Goal: Transaction & Acquisition: Purchase product/service

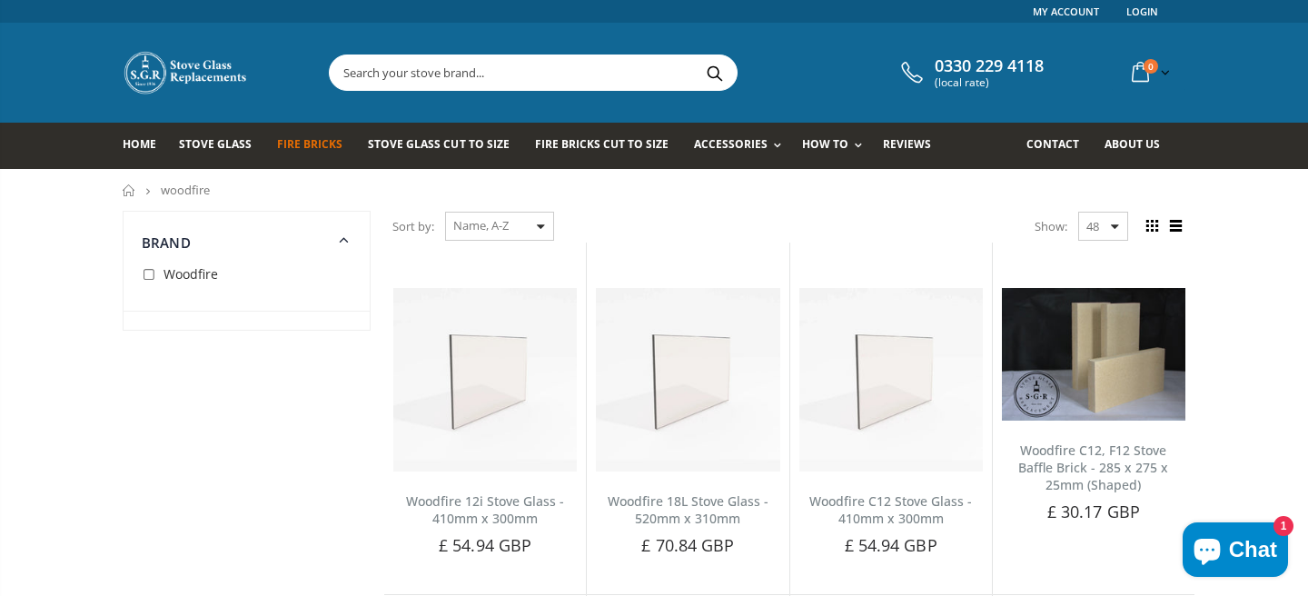
click at [316, 143] on span "Fire Bricks" at bounding box center [309, 143] width 65 height 15
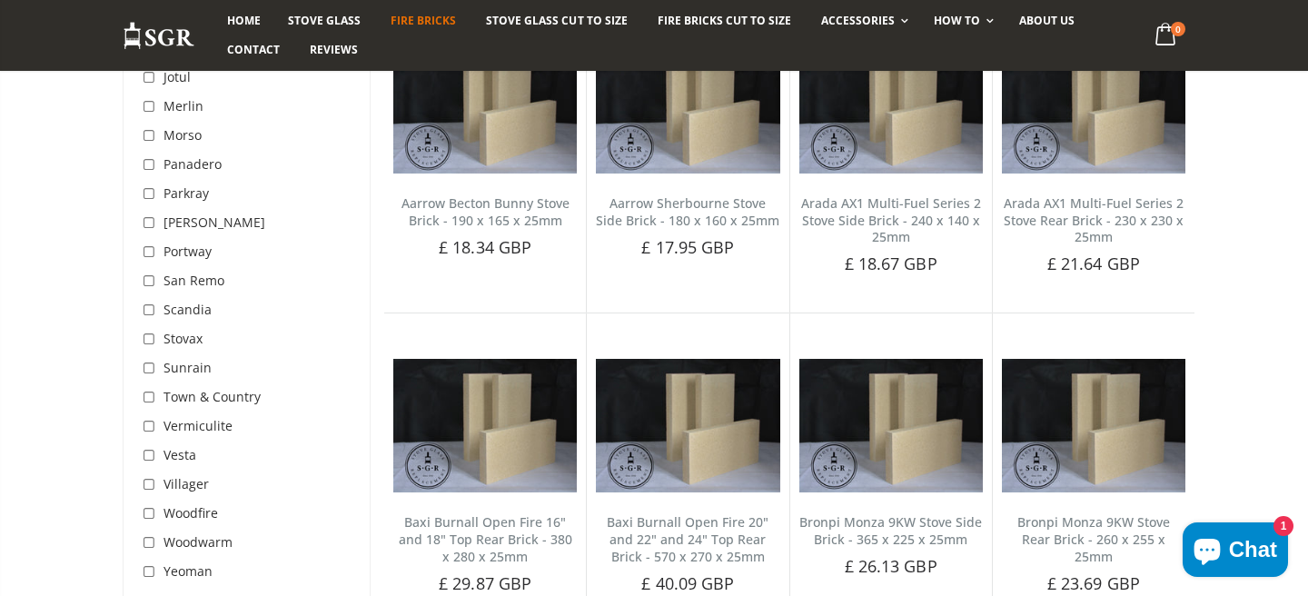
scroll to position [1240, 0]
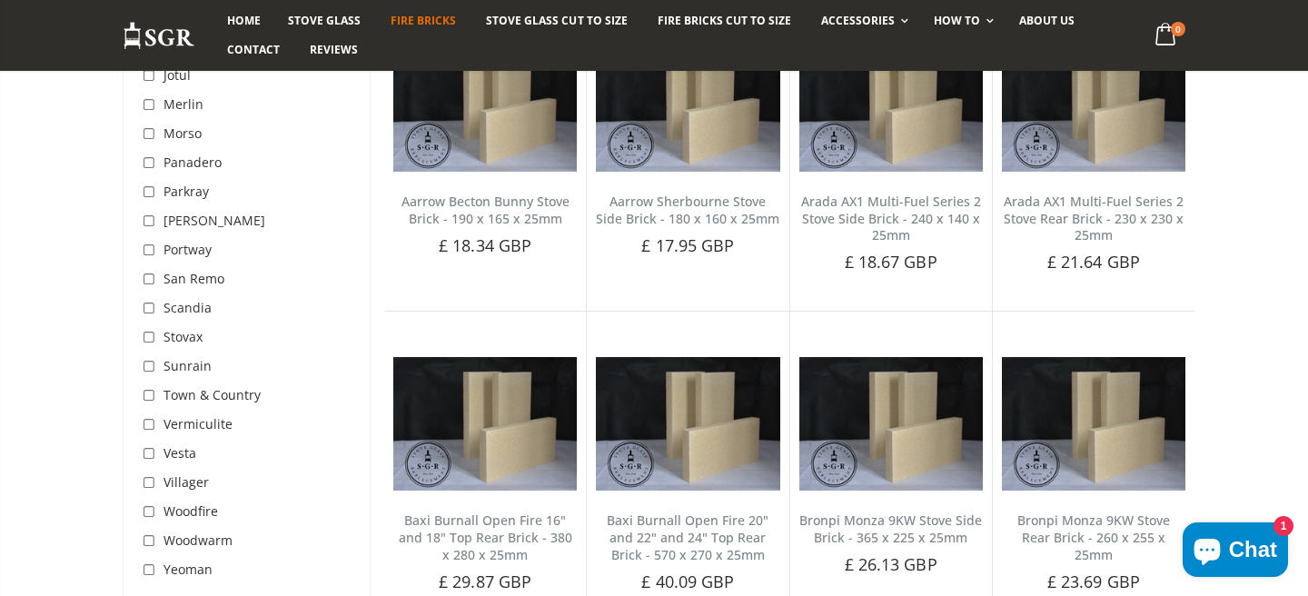
click at [149, 511] on input "checkbox" at bounding box center [151, 512] width 18 height 18
checkbox input "true"
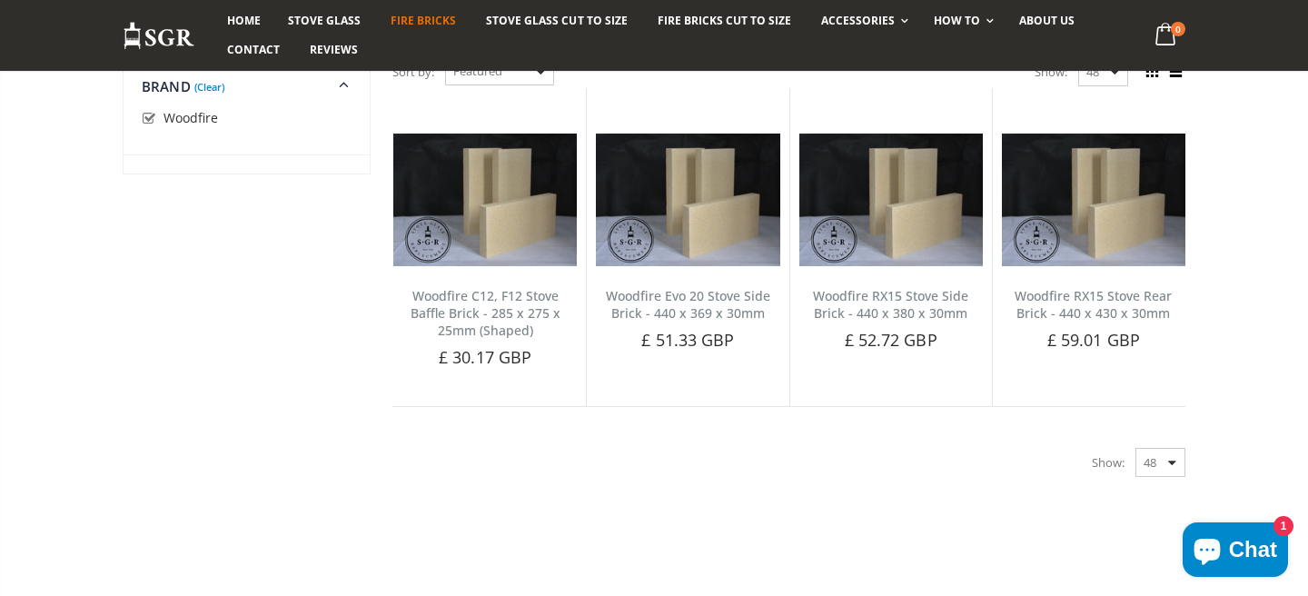
scroll to position [163, 0]
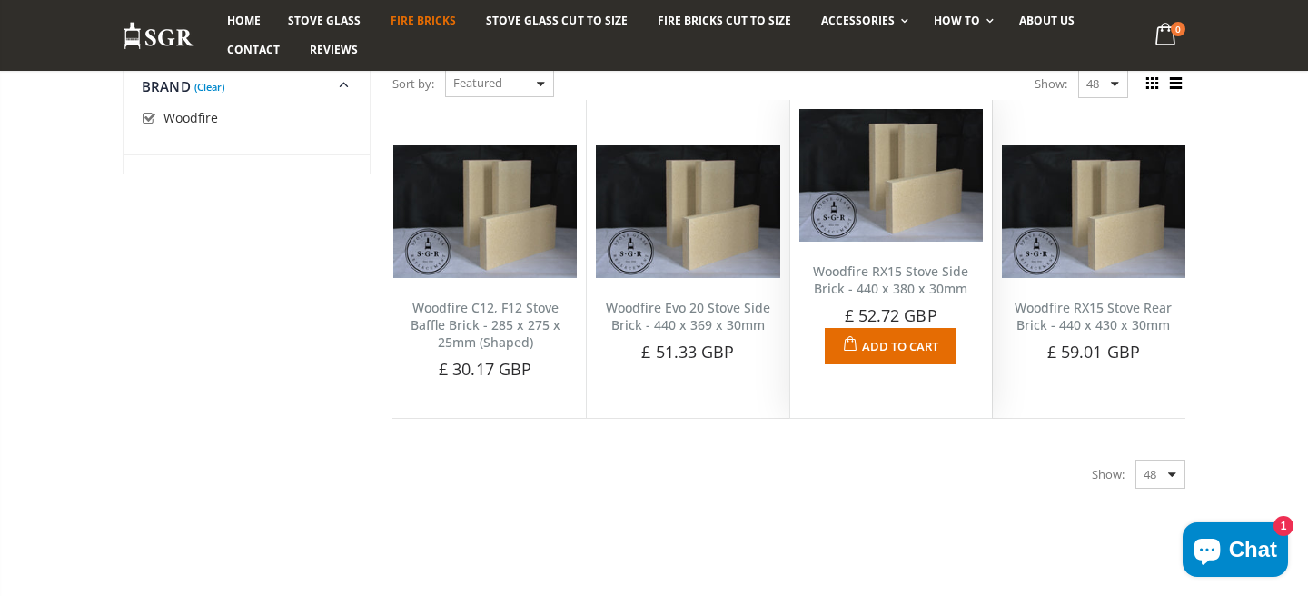
click at [858, 274] on link "Woodfire RX15 Stove Side Brick - 440 x 380 x 30mm" at bounding box center [890, 279] width 155 height 35
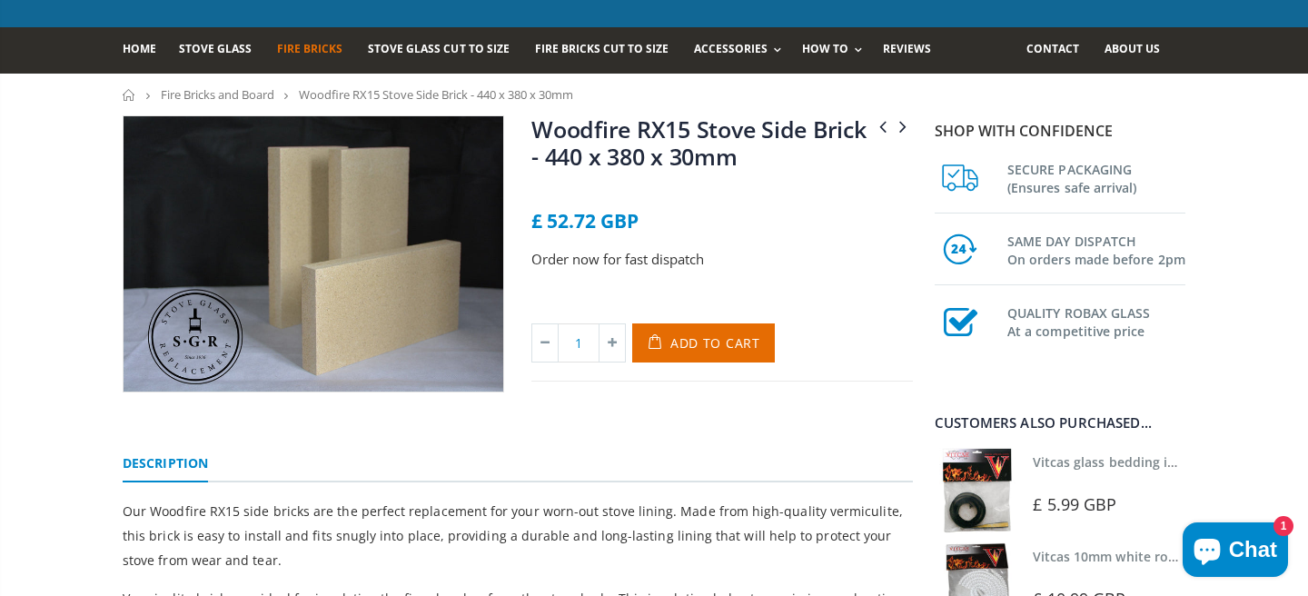
scroll to position [94, 0]
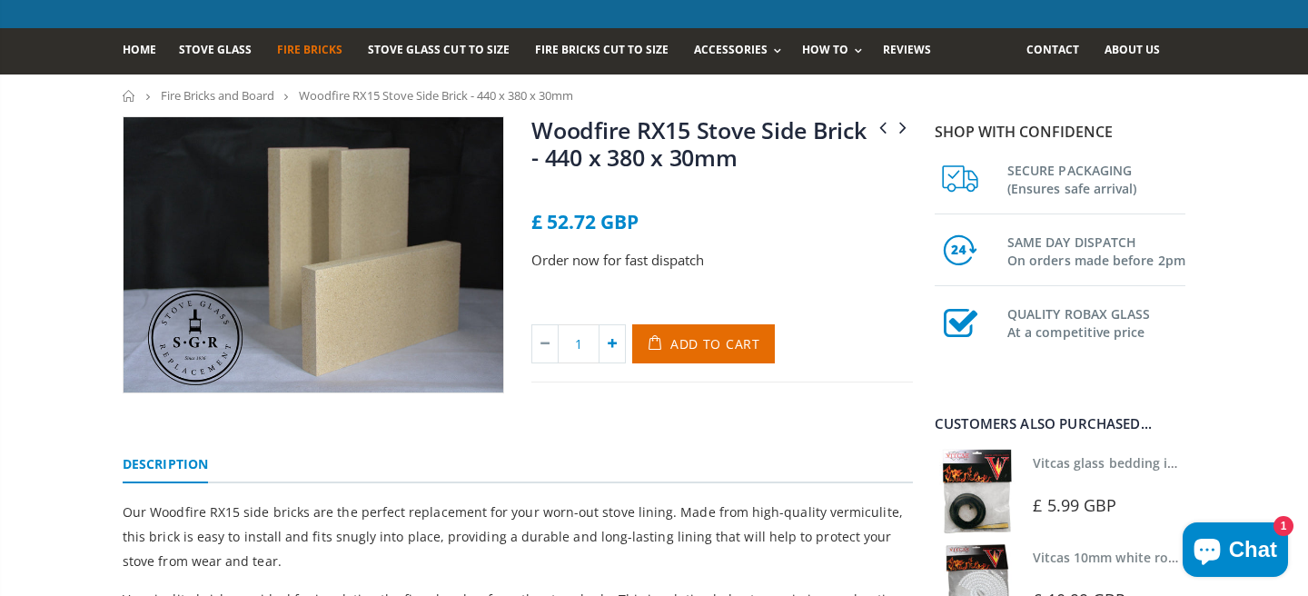
click at [613, 343] on icon at bounding box center [611, 343] width 25 height 37
type input "3"
click at [702, 348] on span "Add to Cart" at bounding box center [715, 343] width 90 height 17
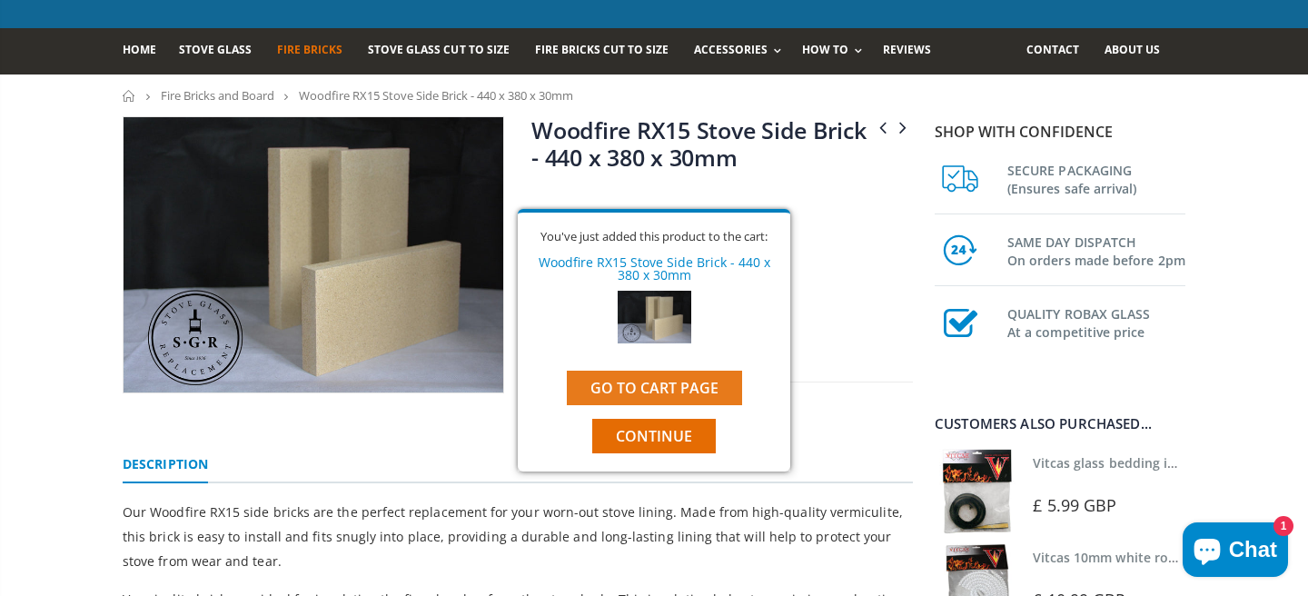
click at [648, 384] on link "Go to cart page" at bounding box center [654, 388] width 175 height 35
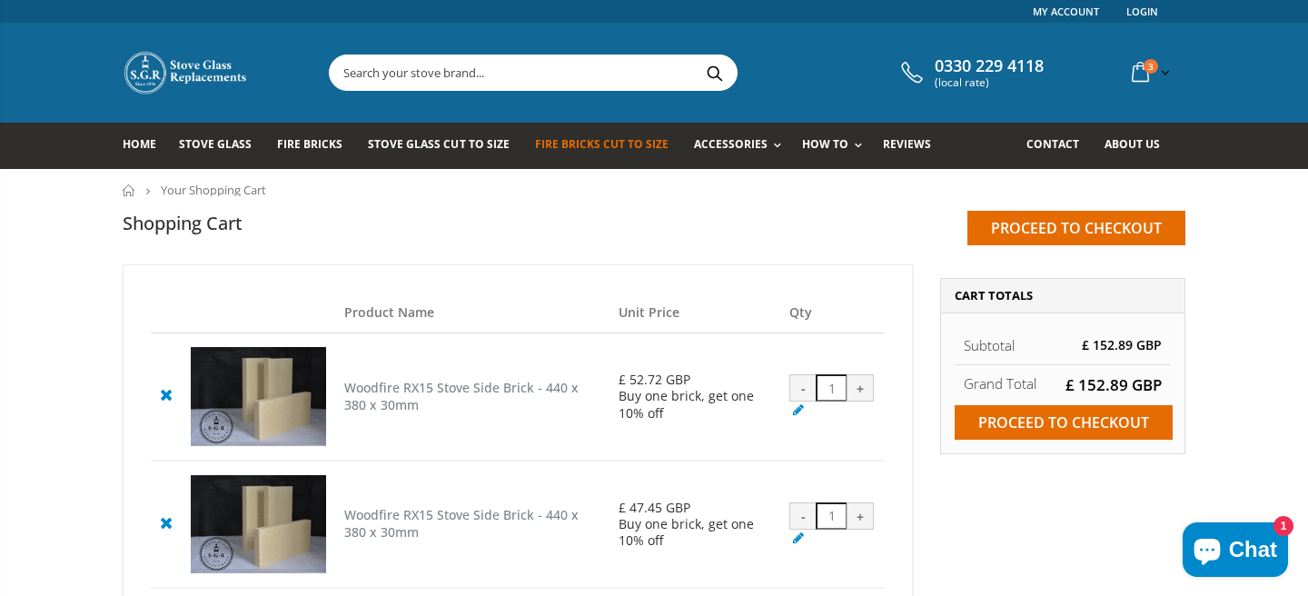
click at [577, 147] on span "Fire Bricks Cut To Size" at bounding box center [601, 143] width 133 height 15
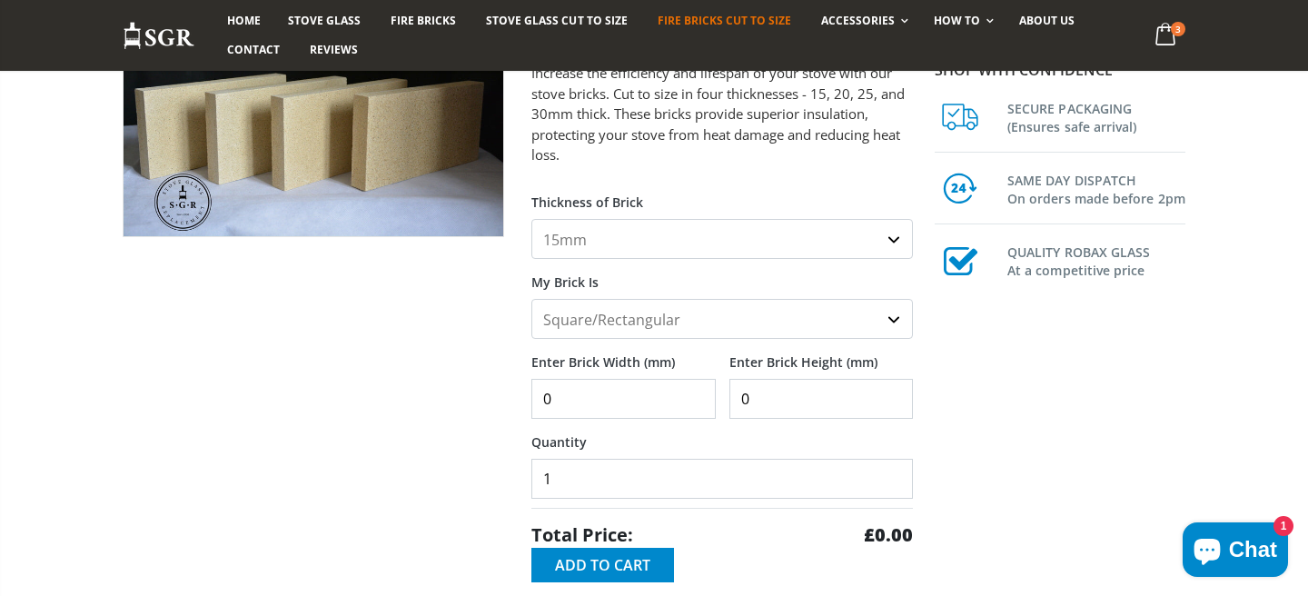
scroll to position [236, 0]
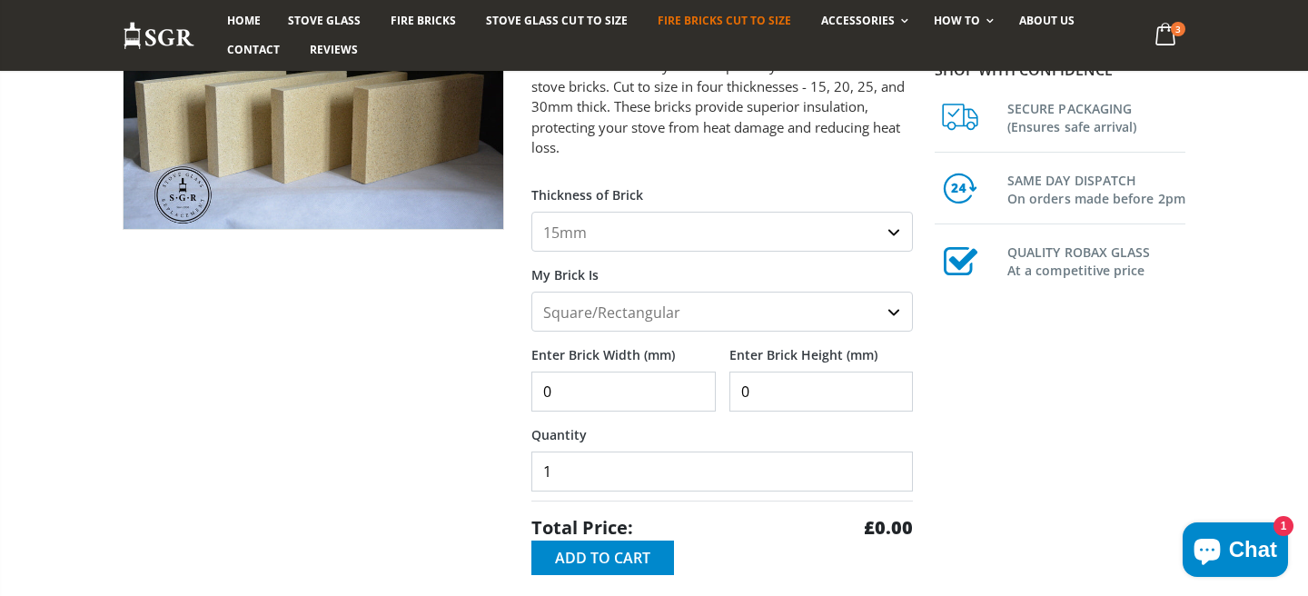
click at [888, 232] on select "15mm 20mm 25mm 30mm" at bounding box center [721, 232] width 381 height 40
select select "30mm"
click at [531, 212] on select "15mm 20mm 25mm 30mm" at bounding box center [721, 232] width 381 height 40
click at [896, 312] on select "Square/Rectangular Shaped (+£8)" at bounding box center [721, 311] width 381 height 40
click at [531, 291] on select "Square/Rectangular Shaped (+£8)" at bounding box center [721, 311] width 381 height 40
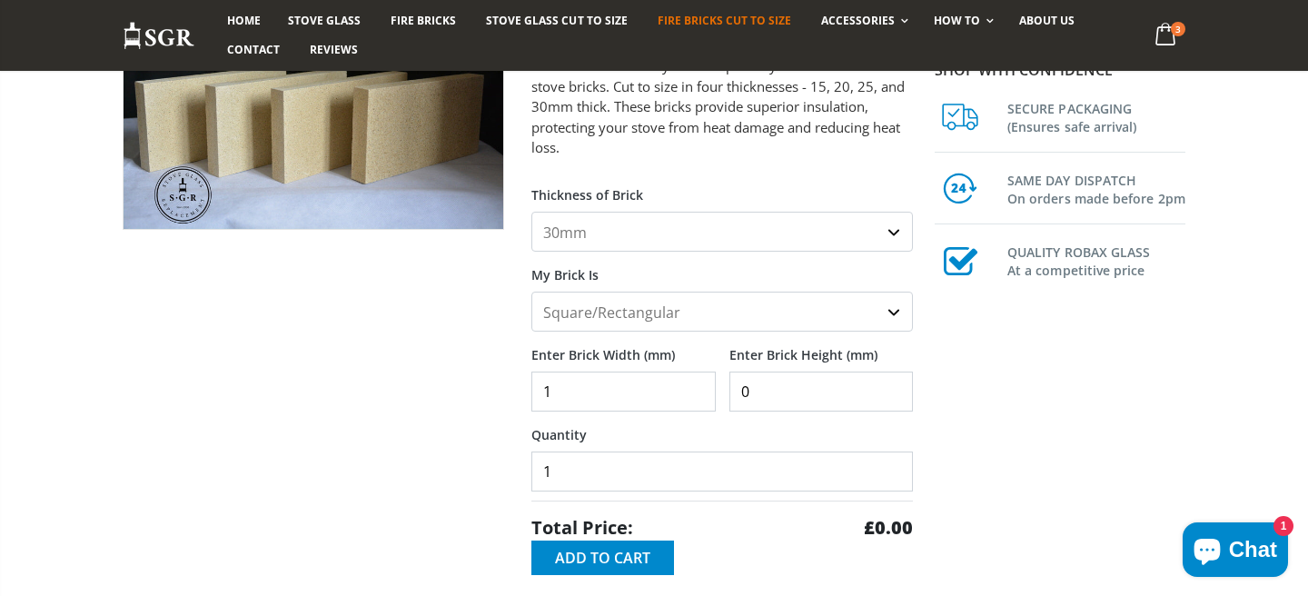
type input "1"
click at [695, 380] on input "1" at bounding box center [623, 391] width 184 height 40
click at [578, 381] on input "1" at bounding box center [623, 391] width 184 height 40
type input "375"
click at [760, 386] on input "0" at bounding box center [821, 391] width 184 height 40
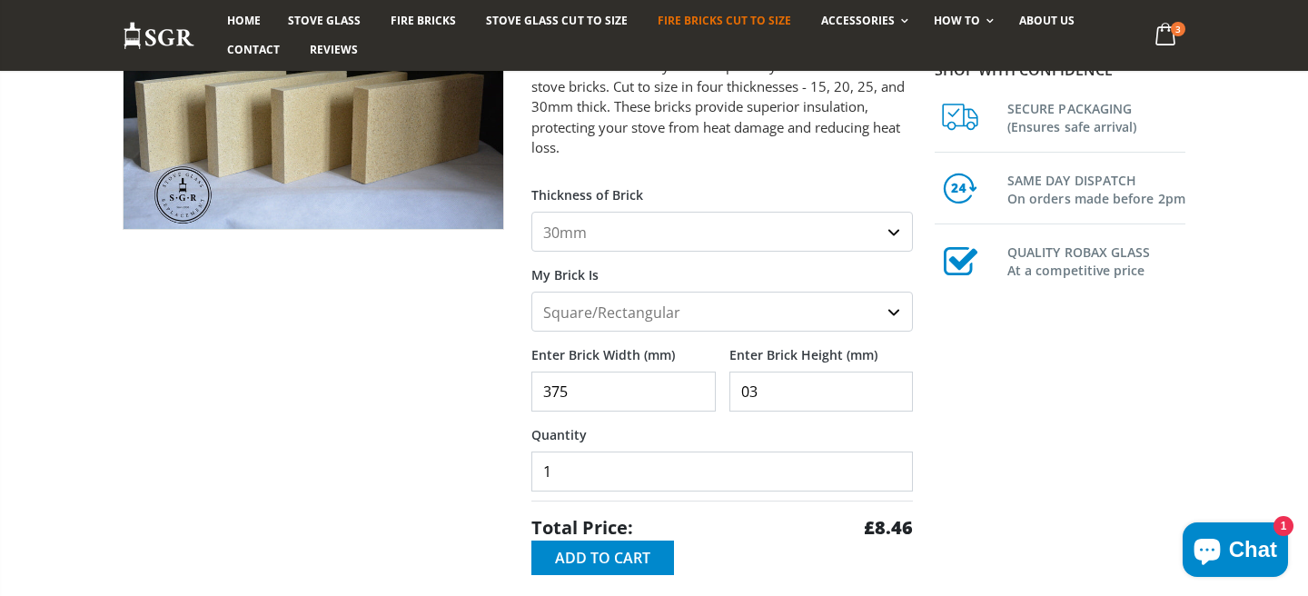
type input "0"
type input "350"
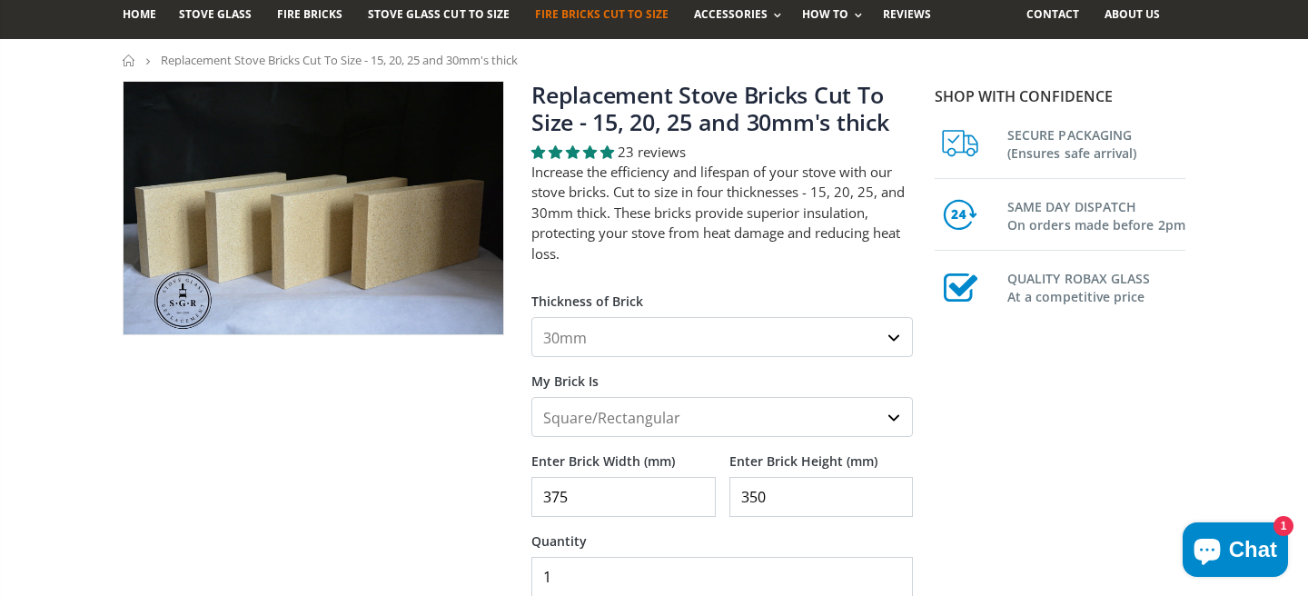
scroll to position [0, 0]
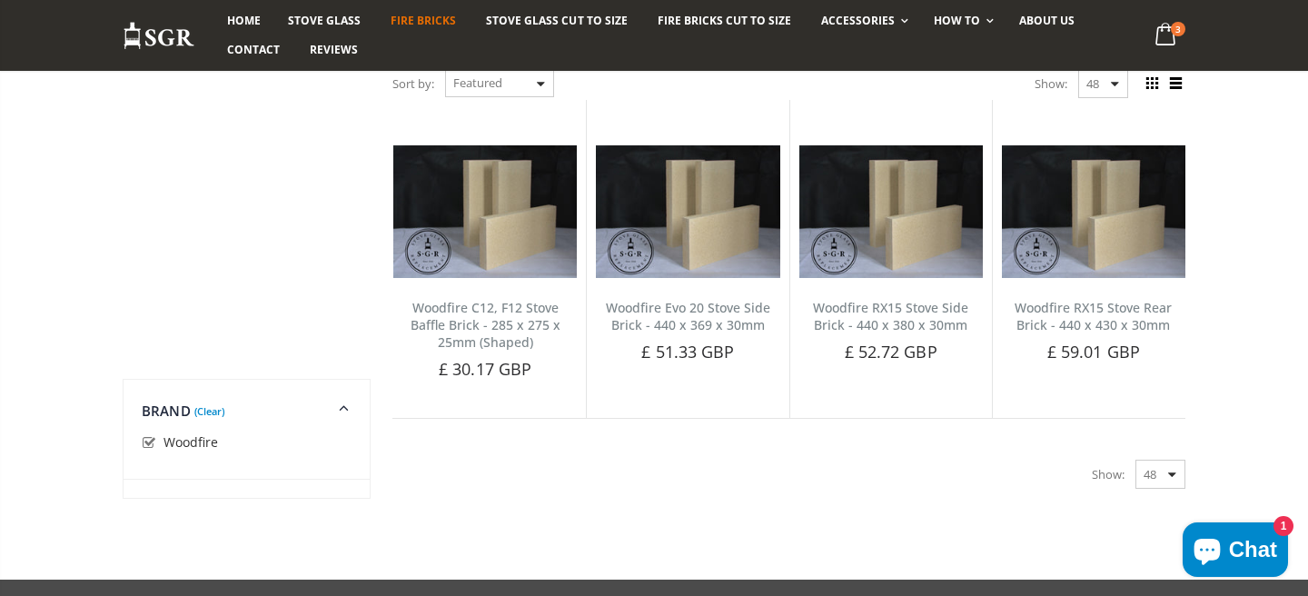
scroll to position [642, 0]
